Goal: Contribute content

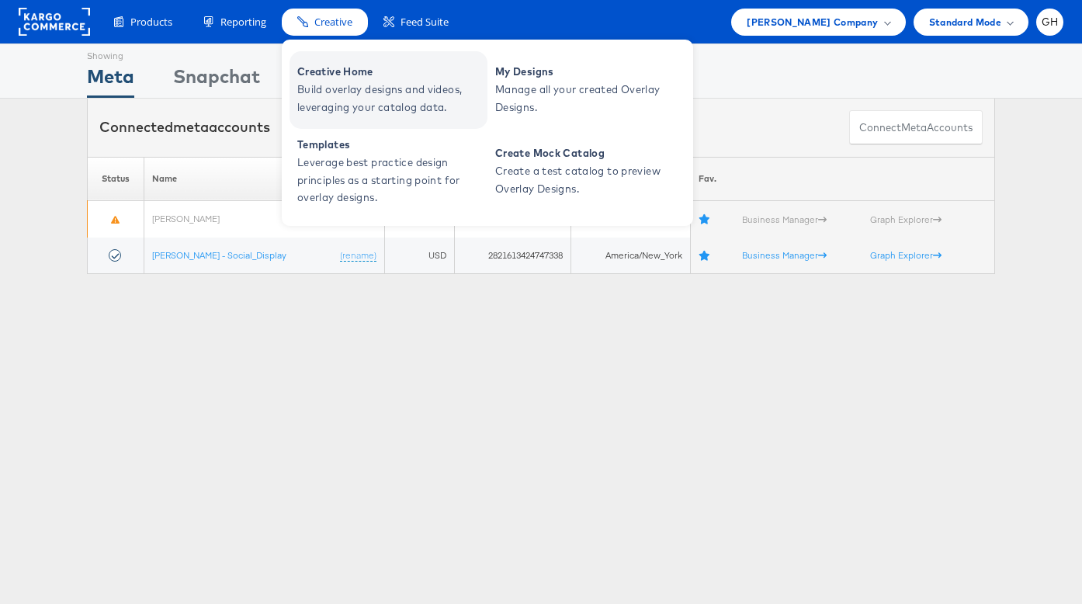
click at [331, 68] on span "Creative Home" at bounding box center [390, 72] width 186 height 18
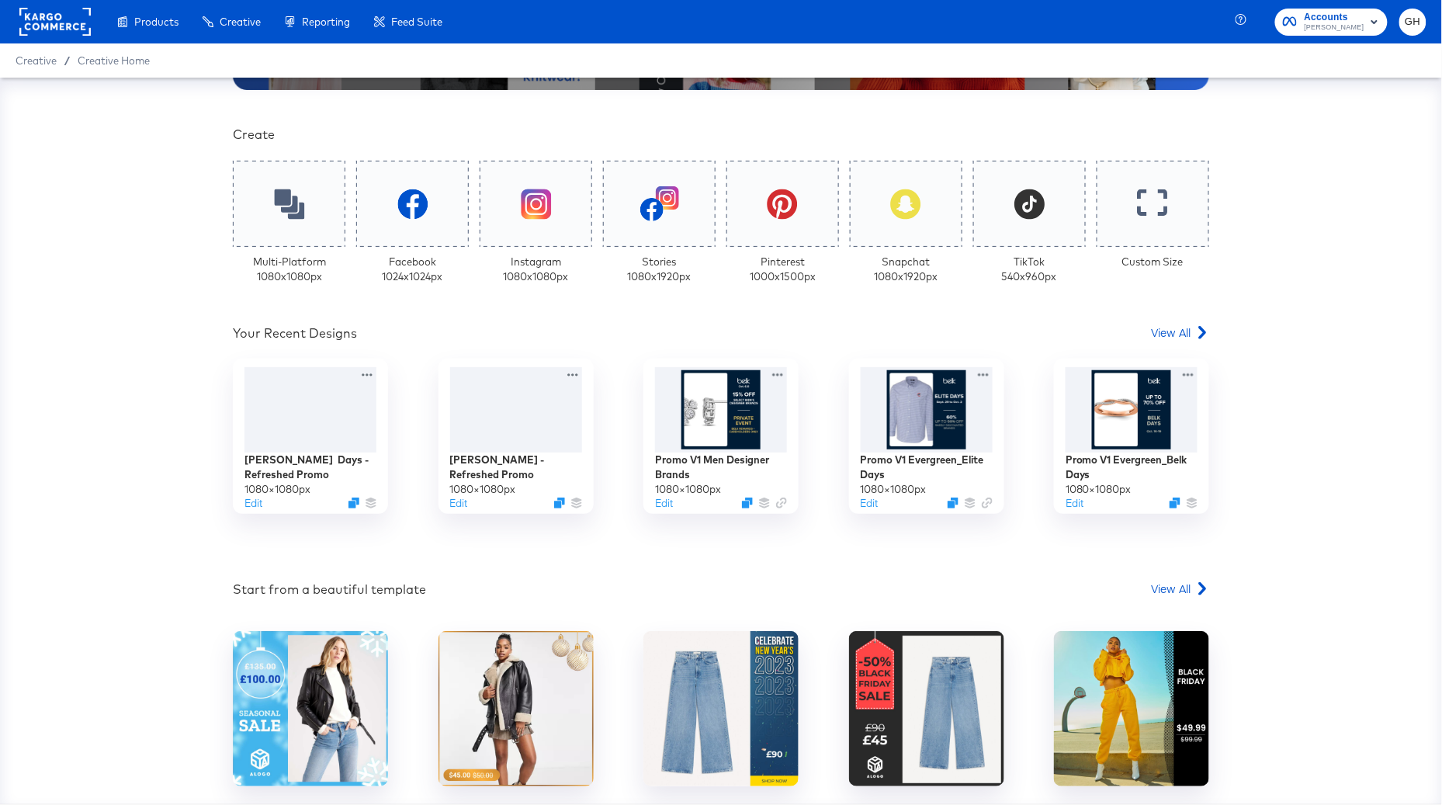
scroll to position [324, 0]
click at [260, 496] on div "[PERSON_NAME] Days - Refreshed Promo 1080 × 1080 px Edit" at bounding box center [310, 483] width 139 height 61
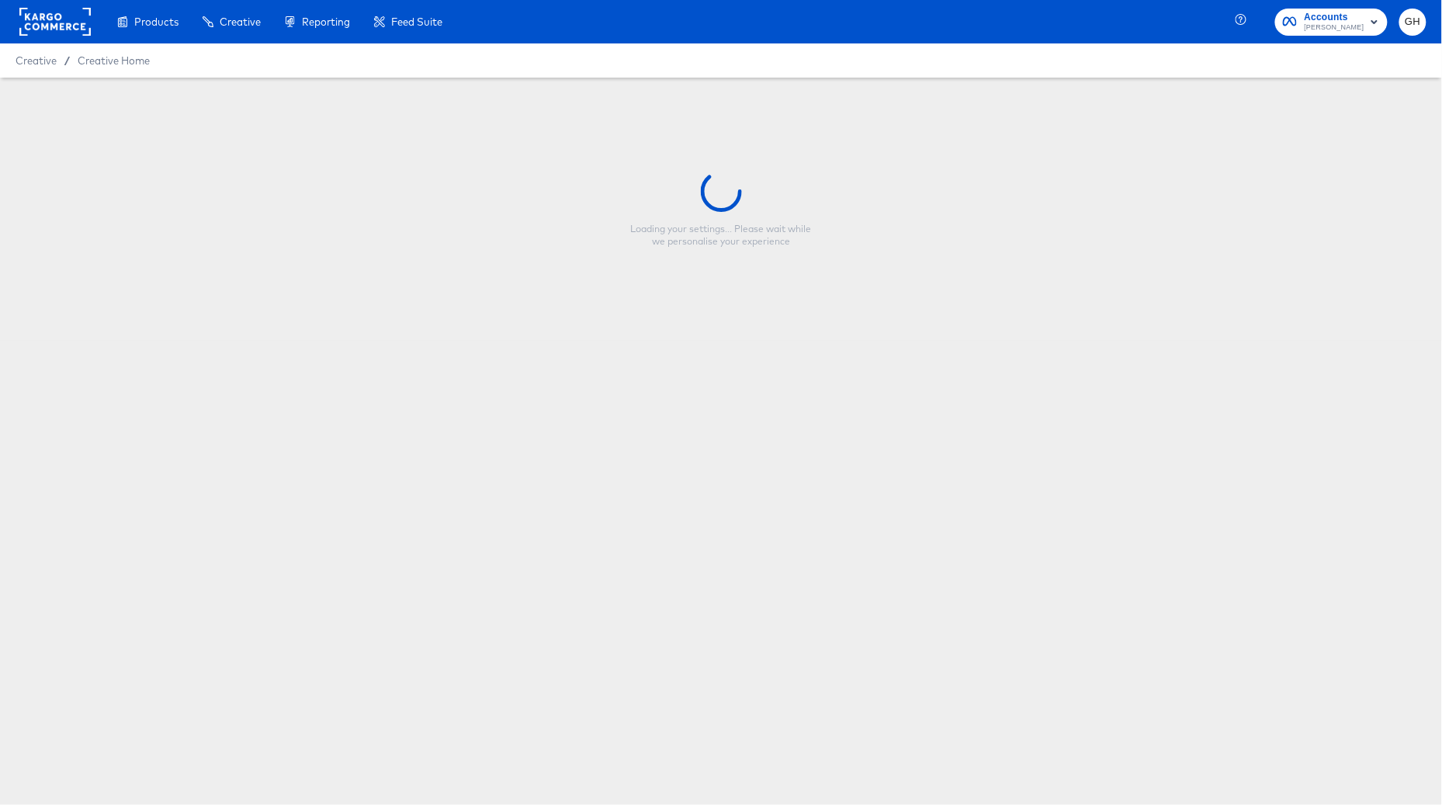
type input "[PERSON_NAME] Days - Refreshed Promo"
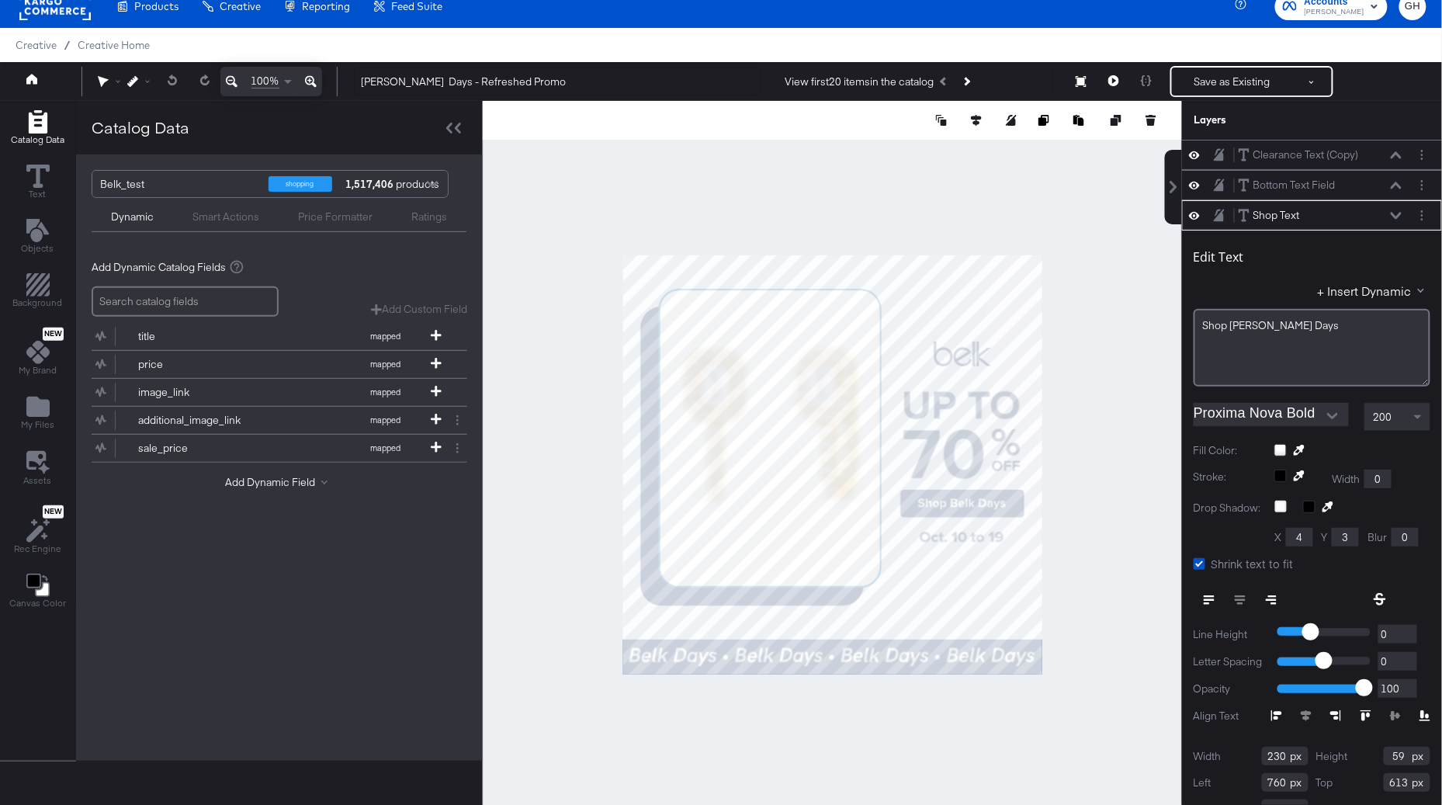
scroll to position [29, 0]
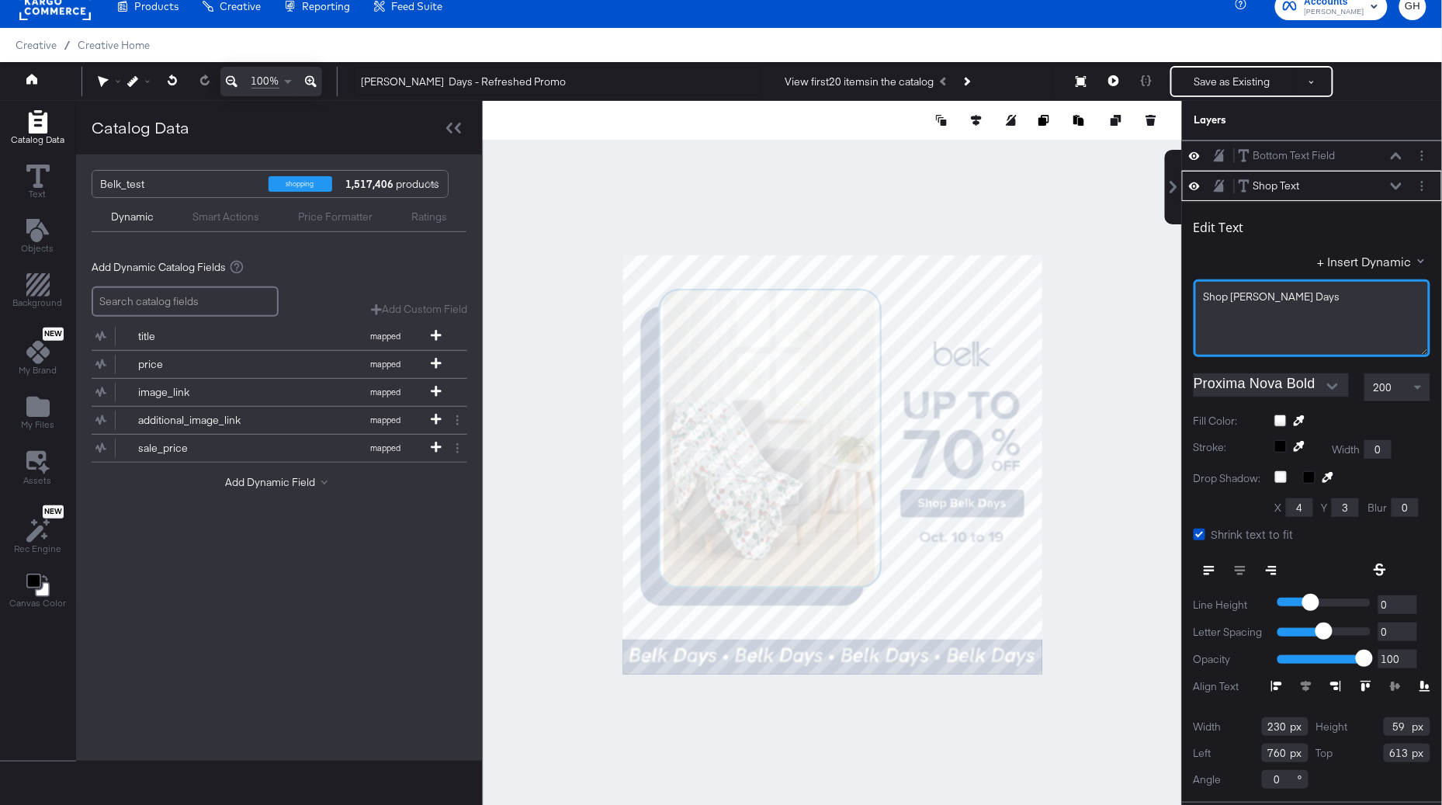
click at [1293, 325] on div "Shop Belk Days" at bounding box center [1312, 318] width 237 height 78
drag, startPoint x: 1282, startPoint y: 296, endPoint x: 1207, endPoint y: 297, distance: 75.3
click at [1207, 297] on span "Shop Belk DaysThis week only!" at bounding box center [1309, 296] width 210 height 14
click at [1362, 335] on div "This week only!" at bounding box center [1312, 318] width 237 height 78
click at [1091, 602] on div at bounding box center [832, 465] width 699 height 728
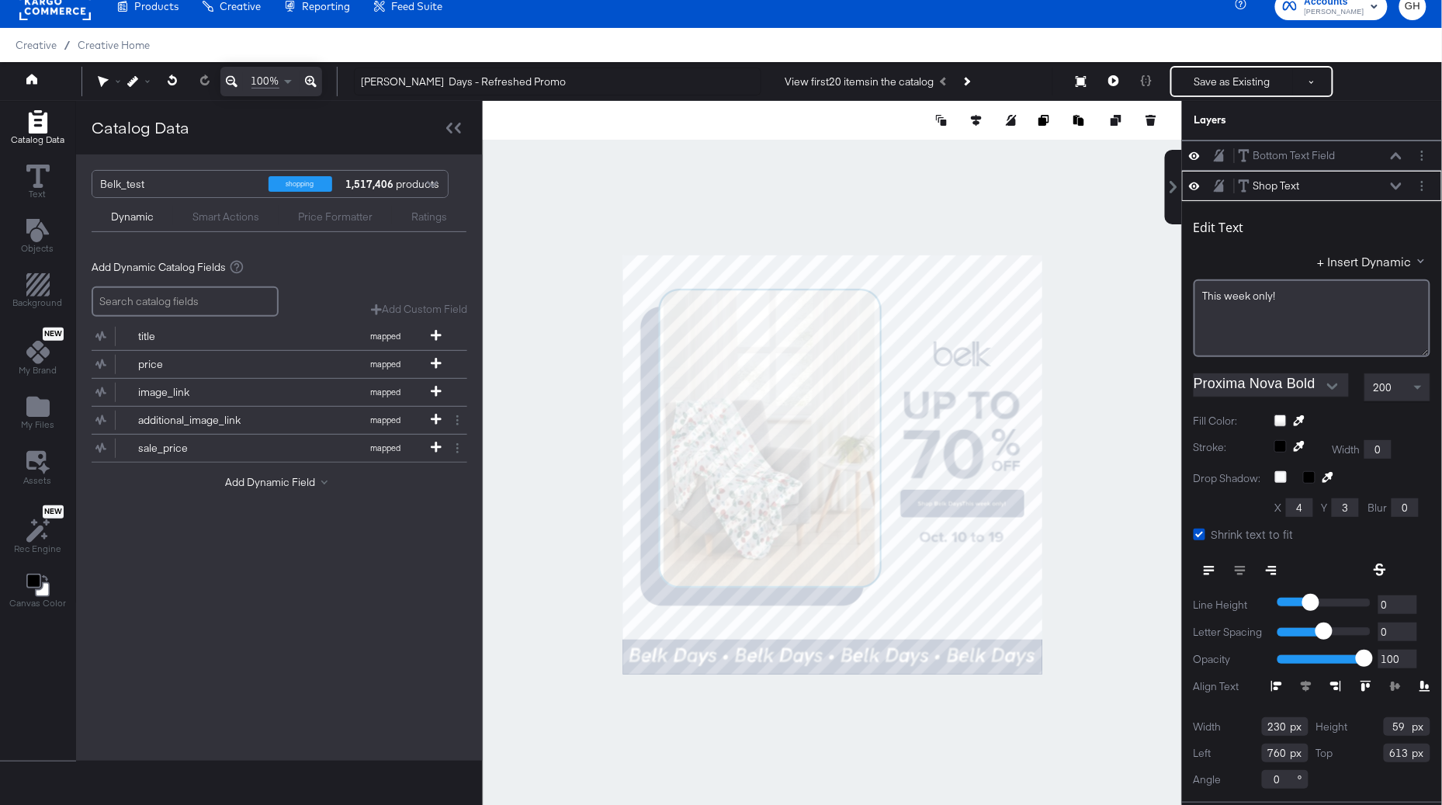
scroll to position [0, 0]
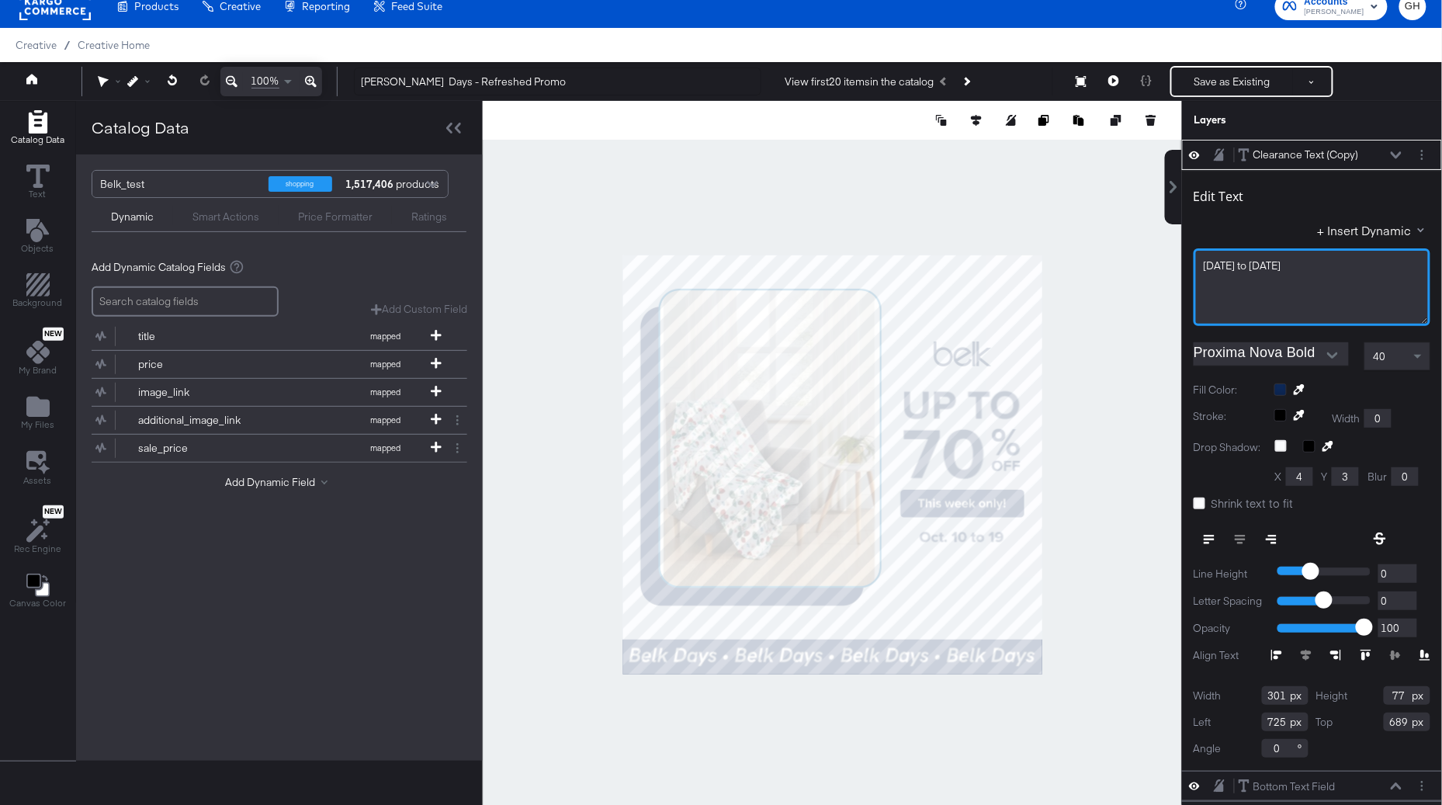
click at [1246, 270] on span "Oct. 10 to 19" at bounding box center [1243, 265] width 78 height 14
click at [1128, 359] on div at bounding box center [832, 465] width 699 height 728
click at [1252, 266] on span "Oct. 10 — 19" at bounding box center [1243, 265] width 78 height 14
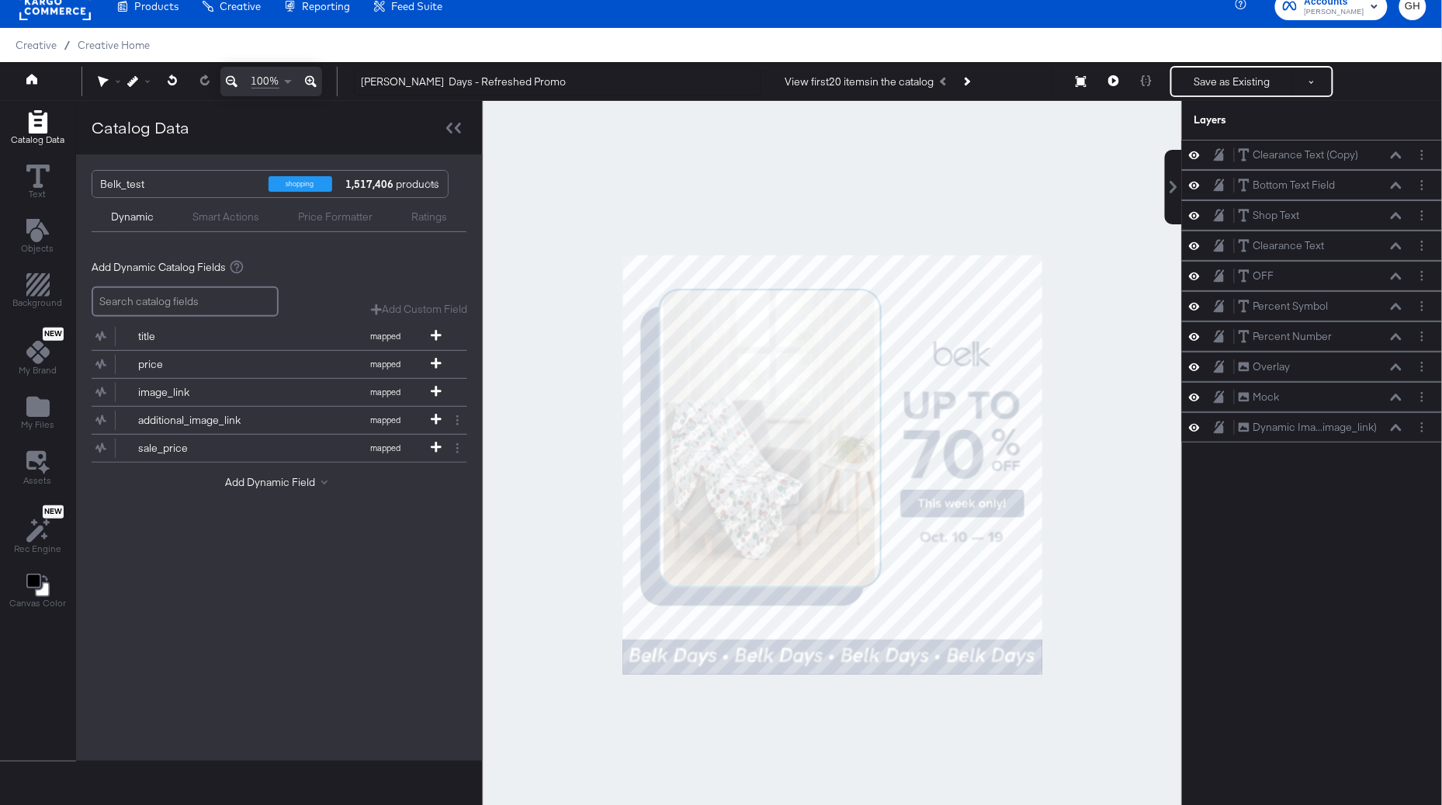
click at [1111, 296] on div at bounding box center [832, 465] width 699 height 728
click at [1116, 87] on button at bounding box center [1113, 81] width 33 height 31
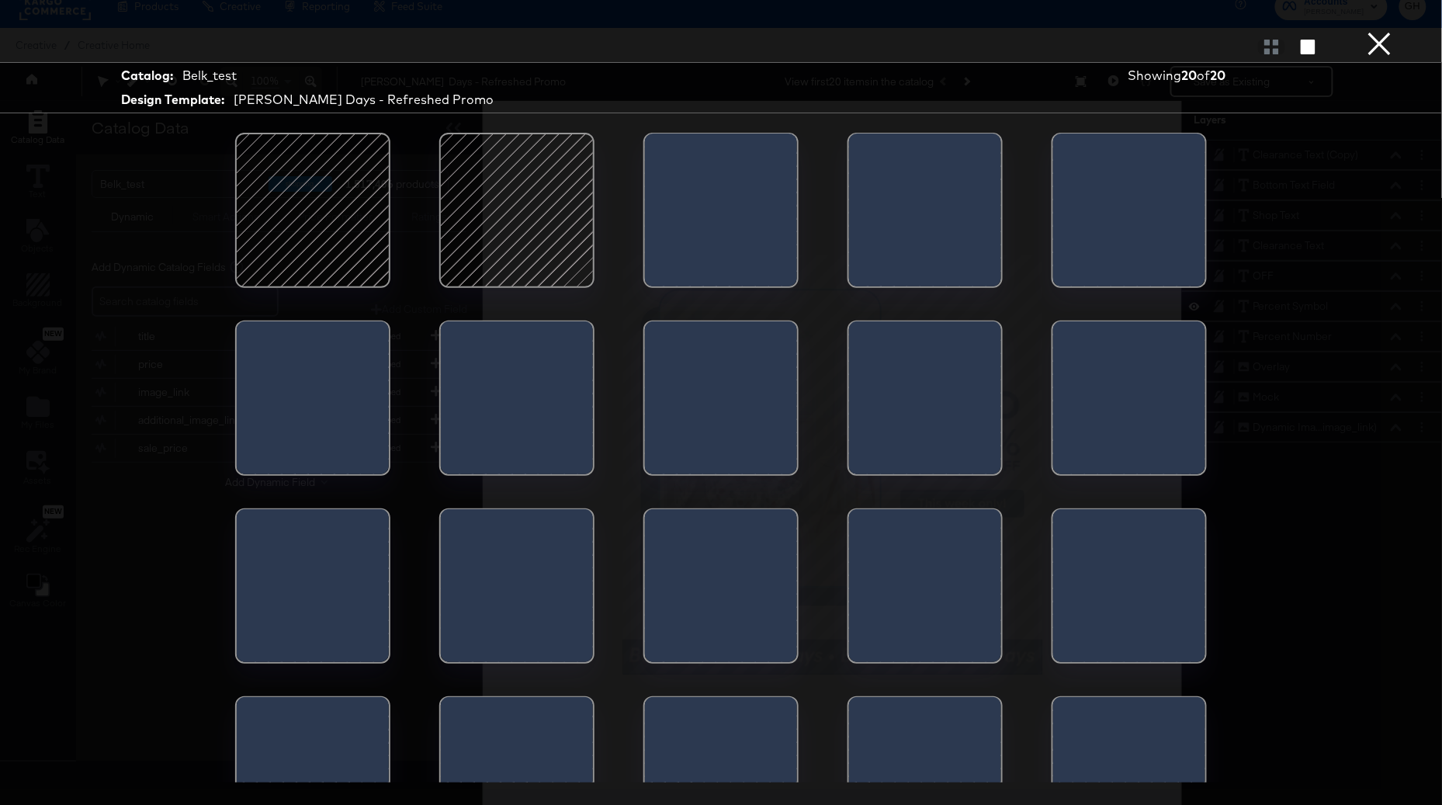
click at [515, 233] on div at bounding box center [517, 210] width 132 height 132
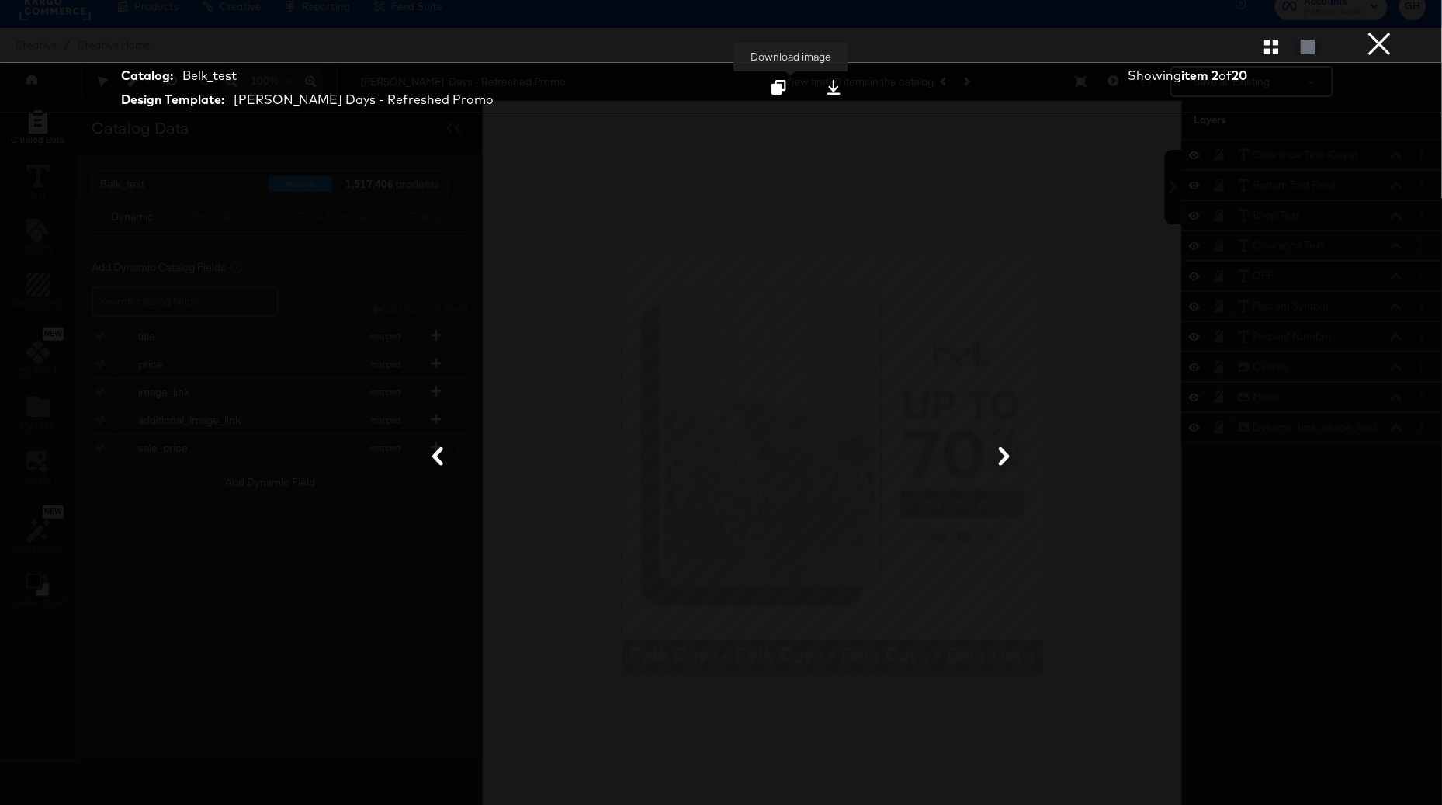
click at [823, 88] on div at bounding box center [833, 87] width 21 height 16
click at [1393, 31] on button "×" at bounding box center [1379, 15] width 31 height 31
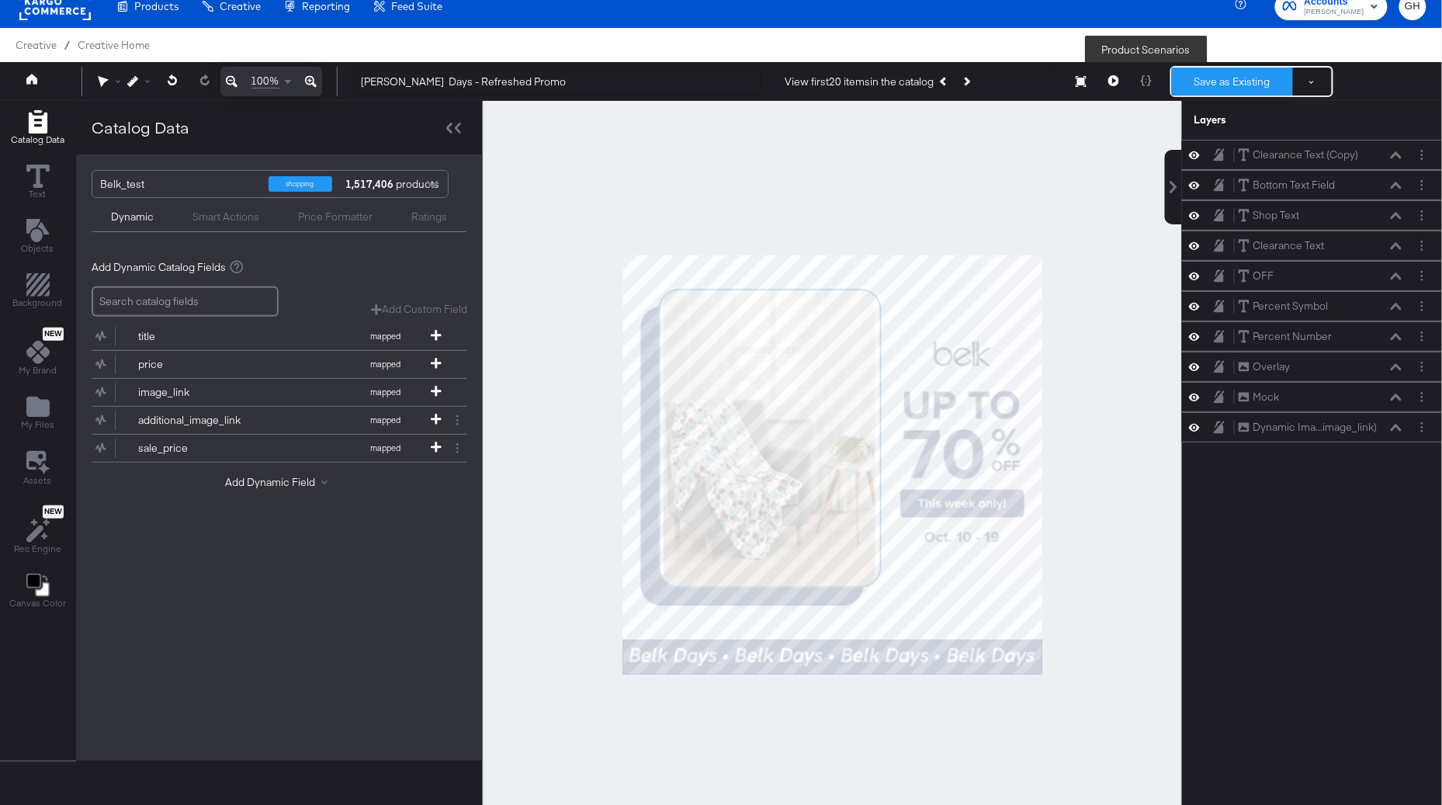
click at [1196, 73] on button "Save as Existing" at bounding box center [1232, 82] width 121 height 28
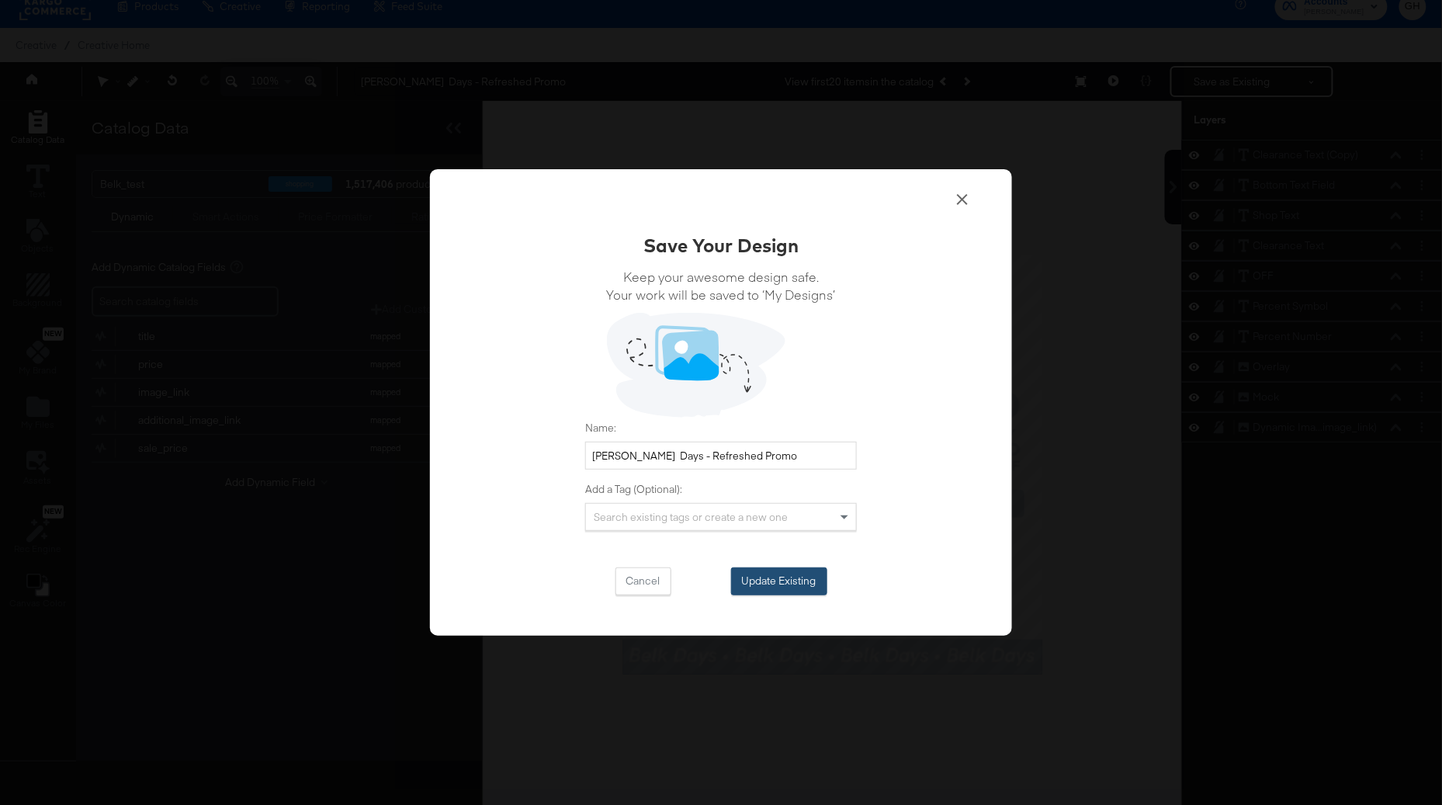
click at [789, 580] on button "Update Existing" at bounding box center [779, 581] width 96 height 28
